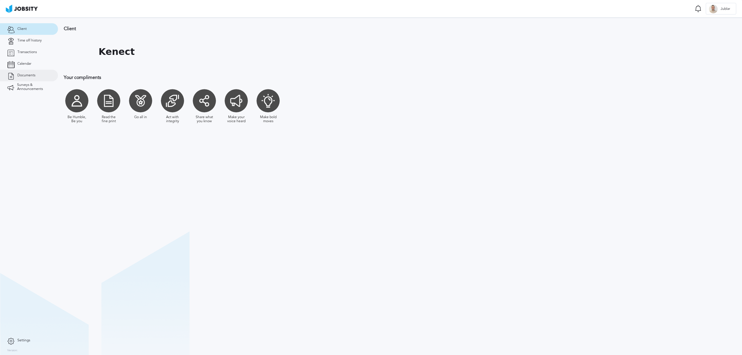
click at [35, 74] on link "Documents" at bounding box center [29, 76] width 58 height 12
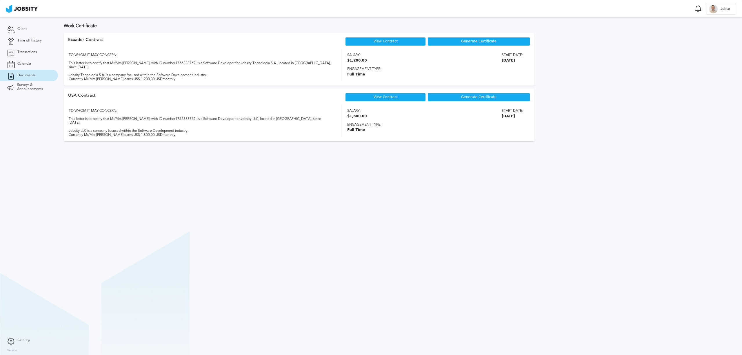
click at [398, 95] on div "View Contract" at bounding box center [385, 97] width 81 height 9
click at [481, 96] on span "Generate Certificate" at bounding box center [478, 97] width 35 height 4
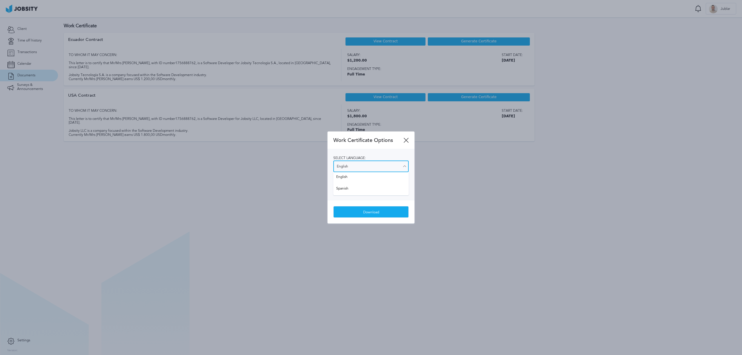
click at [401, 165] on input "English" at bounding box center [370, 166] width 75 height 12
type input "Spanish"
click at [347, 188] on div "Select language: Spanish English Spanish Select salary visibility: Show salary …" at bounding box center [371, 174] width 87 height 51
click at [407, 186] on icon at bounding box center [404, 188] width 5 height 5
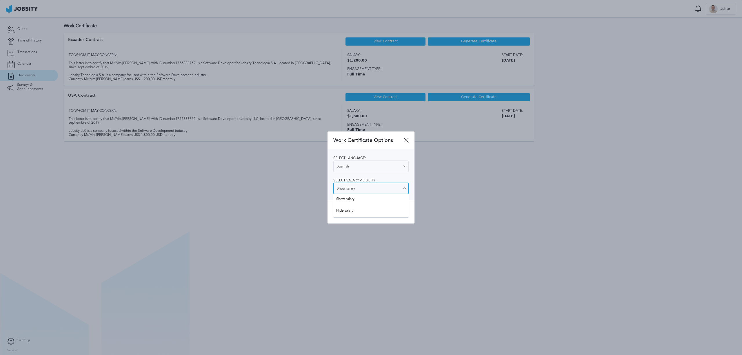
click at [401, 187] on input "Show salary" at bounding box center [370, 188] width 75 height 12
click at [400, 187] on input "Show salary" at bounding box center [370, 188] width 75 height 12
click at [409, 221] on div "Download" at bounding box center [371, 211] width 87 height 23
click at [382, 211] on div "Download" at bounding box center [371, 212] width 75 height 12
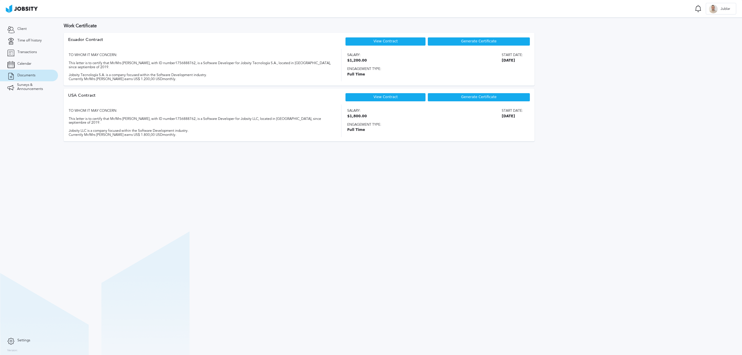
click at [478, 43] on span "Generate Certificate" at bounding box center [478, 41] width 35 height 4
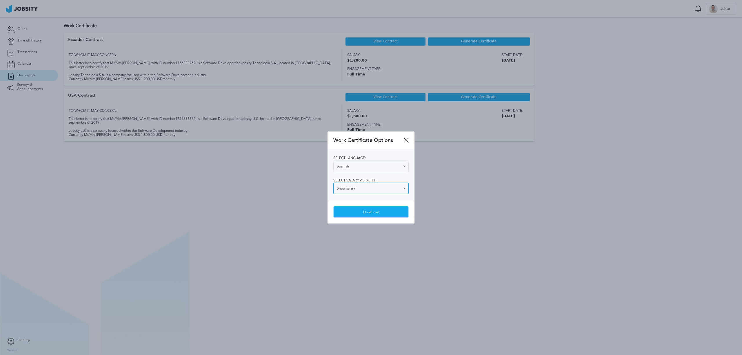
click at [366, 188] on input "Show salary" at bounding box center [370, 188] width 75 height 12
type input "Hide salary"
click at [344, 208] on div "Work Certificate Options Select language: Spanish English Spanish Select salary…" at bounding box center [371, 177] width 87 height 92
click at [367, 212] on div "Download" at bounding box center [371, 212] width 75 height 12
